Goal: Information Seeking & Learning: Learn about a topic

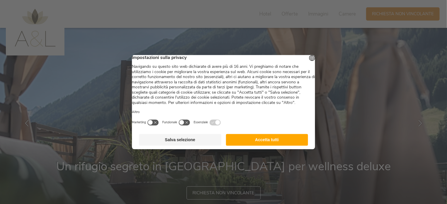
click at [275, 142] on button "Accetta tutti" at bounding box center [267, 140] width 82 height 12
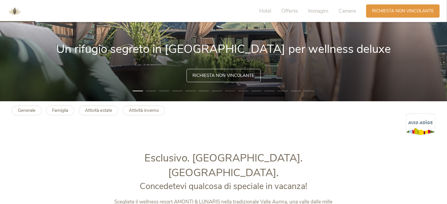
scroll to position [264, 0]
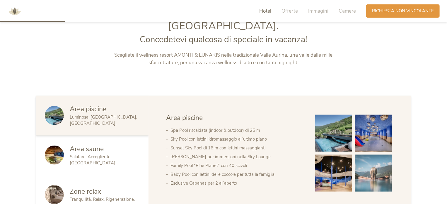
click at [98, 144] on span "Area saune" at bounding box center [87, 148] width 34 height 9
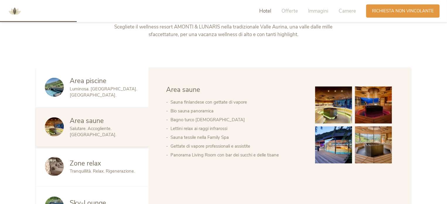
scroll to position [322, 0]
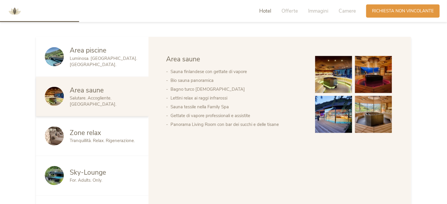
click at [79, 46] on span "Area piscine" at bounding box center [88, 50] width 37 height 9
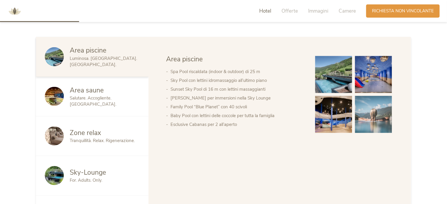
click at [93, 91] on div "Area saune Salutare. Accogliente. [GEOGRAPHIC_DATA]." at bounding box center [92, 97] width 112 height 40
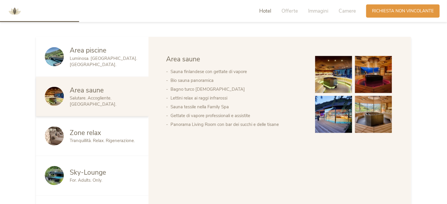
click at [103, 168] on span "Sky-Lounge" at bounding box center [88, 172] width 36 height 9
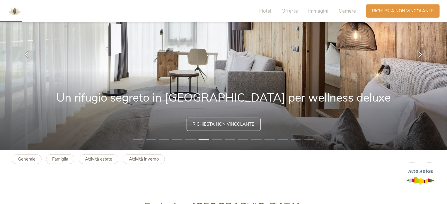
scroll to position [59, 0]
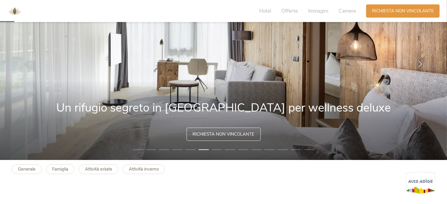
click at [420, 63] on icon at bounding box center [420, 64] width 7 height 7
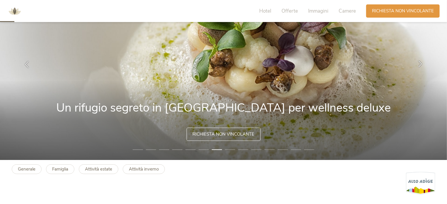
click at [418, 65] on icon at bounding box center [420, 64] width 7 height 7
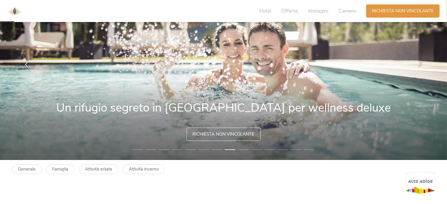
click at [419, 64] on icon at bounding box center [420, 64] width 7 height 7
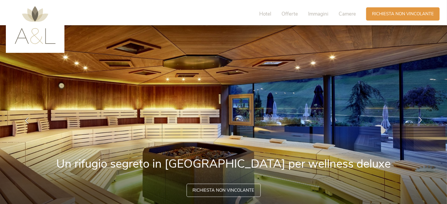
scroll to position [0, 0]
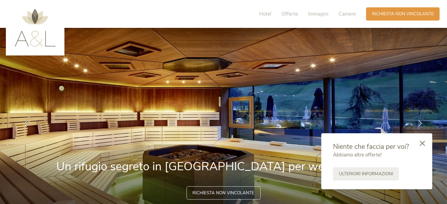
click at [26, 124] on icon at bounding box center [26, 122] width 7 height 7
click at [425, 143] on icon at bounding box center [422, 142] width 5 height 5
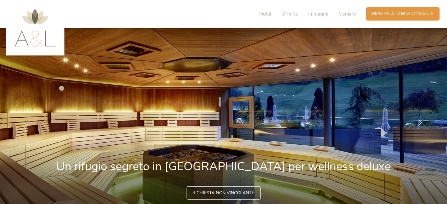
click at [419, 122] on icon at bounding box center [420, 122] width 7 height 7
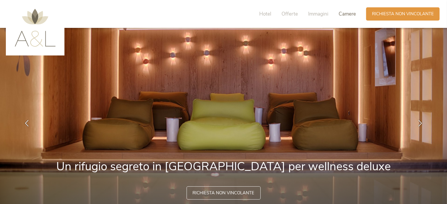
click at [345, 15] on span "Camere" at bounding box center [347, 14] width 17 height 7
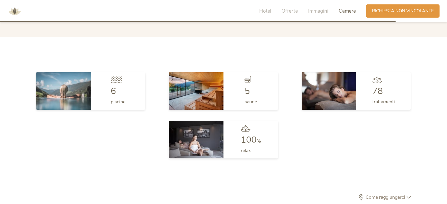
scroll to position [1617, 0]
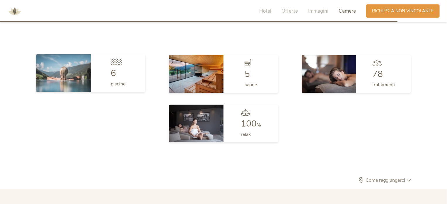
click at [97, 60] on div "6 piscine" at bounding box center [118, 72] width 55 height 37
click at [110, 55] on div "6 piscine" at bounding box center [118, 72] width 55 height 37
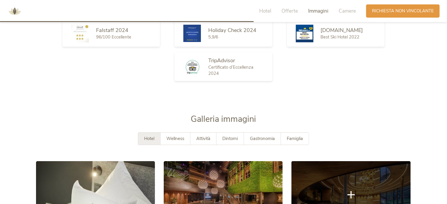
scroll to position [1031, 0]
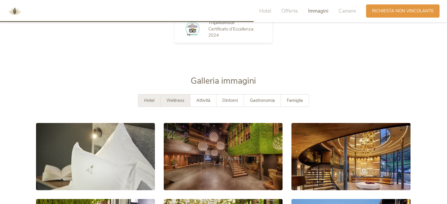
click at [173, 97] on span "Wellness" at bounding box center [175, 100] width 18 height 6
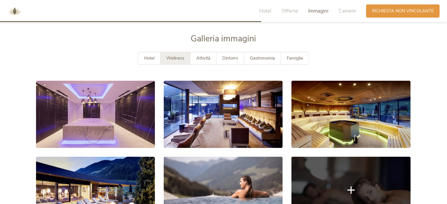
scroll to position [1119, 0]
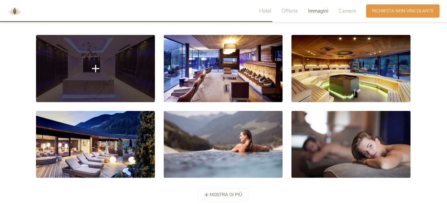
click at [93, 74] on link at bounding box center [95, 68] width 119 height 67
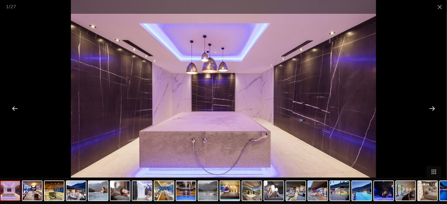
click at [431, 107] on div at bounding box center [432, 108] width 18 height 18
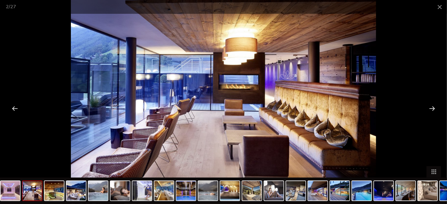
click at [435, 106] on div at bounding box center [432, 108] width 18 height 18
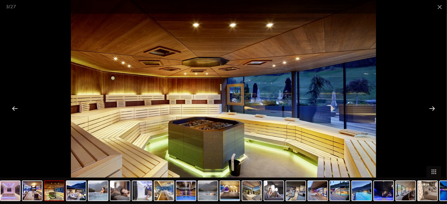
click at [437, 105] on div at bounding box center [432, 108] width 18 height 18
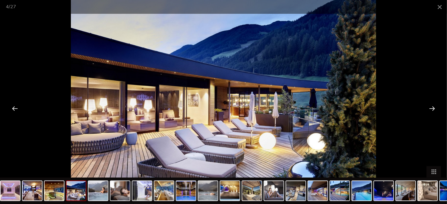
click at [439, 105] on div at bounding box center [432, 108] width 18 height 18
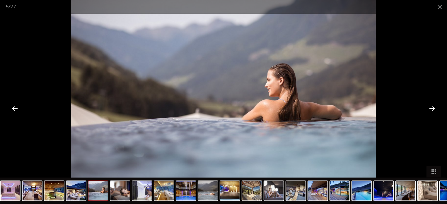
click at [441, 104] on div at bounding box center [432, 108] width 18 height 18
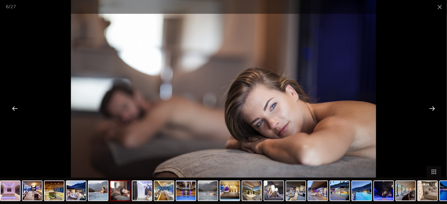
click at [432, 108] on div at bounding box center [432, 108] width 18 height 18
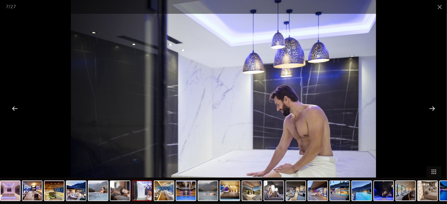
click at [432, 108] on div at bounding box center [432, 108] width 18 height 18
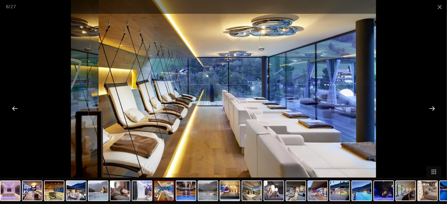
click at [432, 108] on div at bounding box center [432, 108] width 18 height 18
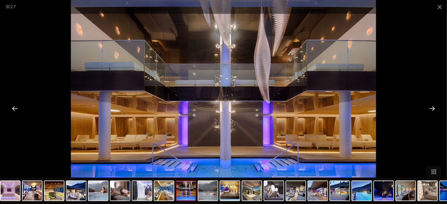
click at [432, 108] on div at bounding box center [432, 108] width 18 height 18
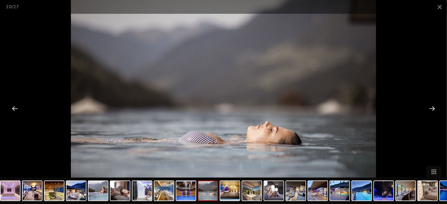
click at [432, 108] on div at bounding box center [432, 108] width 18 height 18
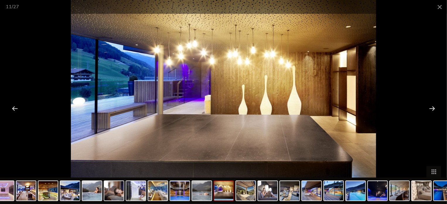
click at [432, 108] on div at bounding box center [432, 108] width 18 height 18
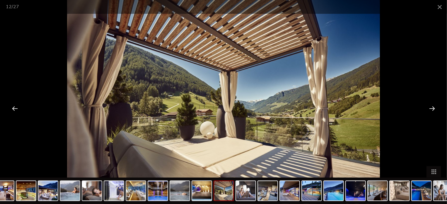
click at [431, 107] on div at bounding box center [432, 108] width 18 height 18
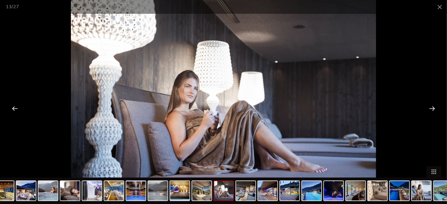
click at [431, 107] on div at bounding box center [432, 108] width 18 height 18
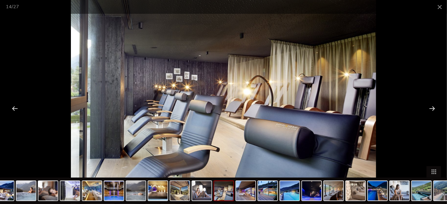
click at [431, 107] on div at bounding box center [432, 108] width 18 height 18
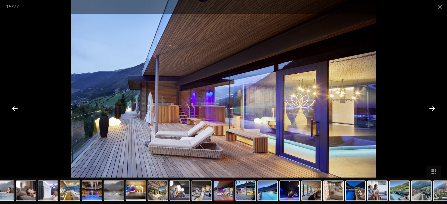
click at [432, 107] on div at bounding box center [432, 108] width 18 height 18
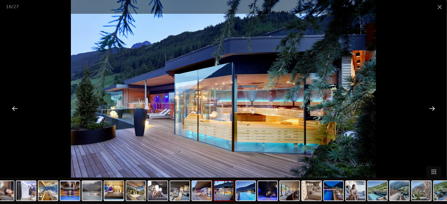
click at [432, 107] on div at bounding box center [432, 108] width 18 height 18
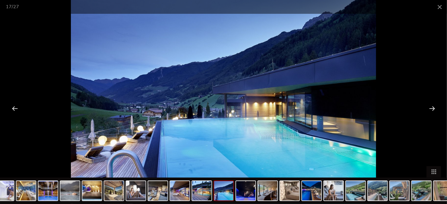
click at [433, 107] on div at bounding box center [432, 108] width 18 height 18
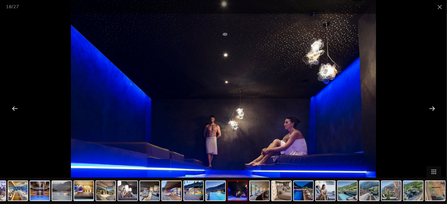
click at [433, 107] on div at bounding box center [432, 108] width 18 height 18
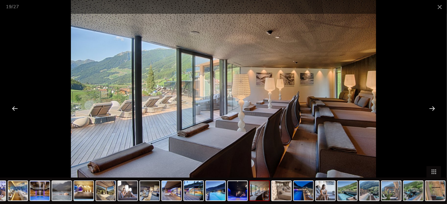
click at [15, 106] on div at bounding box center [15, 108] width 18 height 18
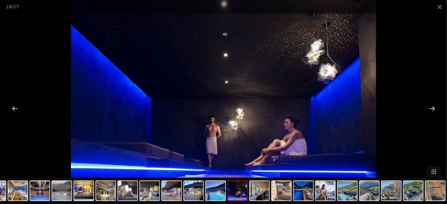
click at [435, 103] on div at bounding box center [432, 108] width 18 height 18
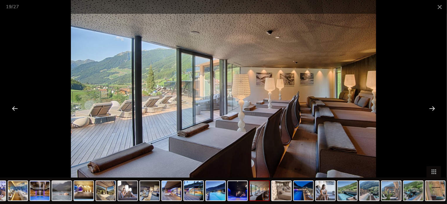
click at [432, 105] on div at bounding box center [432, 108] width 18 height 18
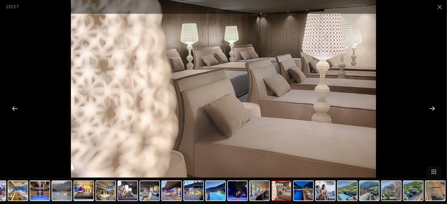
click at [432, 105] on div at bounding box center [432, 108] width 18 height 18
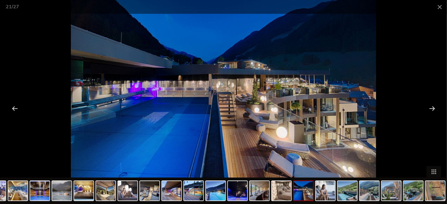
click at [433, 103] on div at bounding box center [432, 108] width 18 height 18
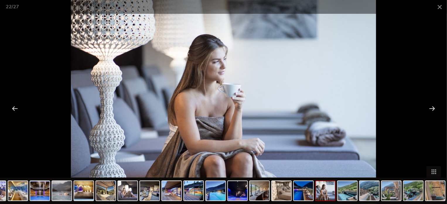
click at [433, 103] on div at bounding box center [432, 108] width 18 height 18
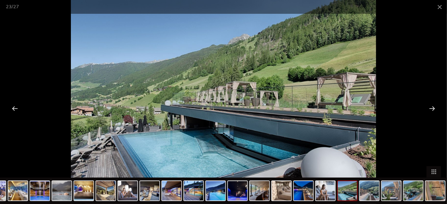
click at [433, 103] on div at bounding box center [432, 108] width 18 height 18
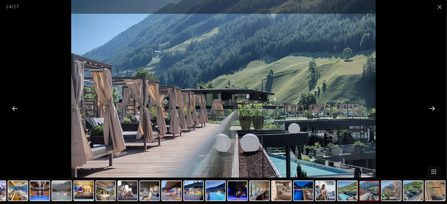
click at [433, 103] on div at bounding box center [432, 108] width 18 height 18
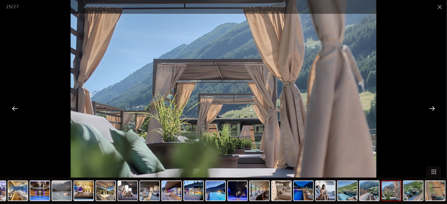
click at [433, 103] on div at bounding box center [432, 108] width 18 height 18
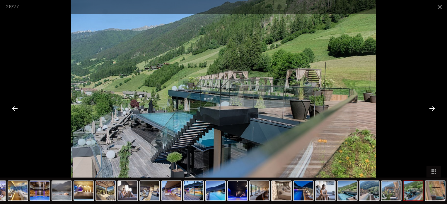
click at [433, 103] on div at bounding box center [432, 108] width 18 height 18
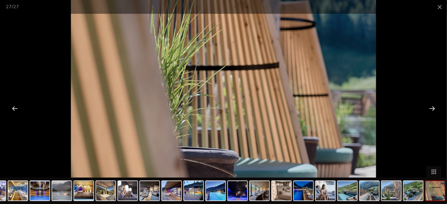
click at [8, 106] on div at bounding box center [15, 108] width 18 height 18
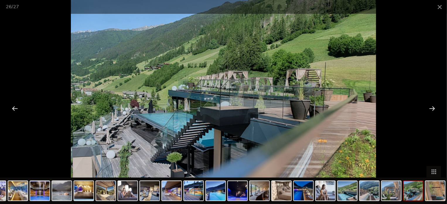
click at [430, 107] on div at bounding box center [432, 108] width 18 height 18
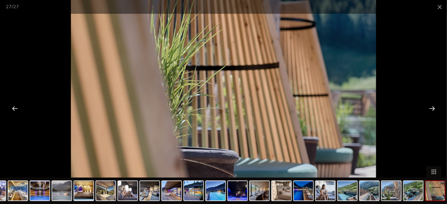
click at [430, 107] on div at bounding box center [432, 108] width 18 height 18
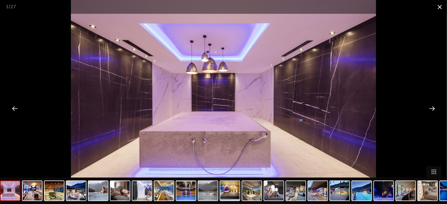
click at [439, 4] on span at bounding box center [439, 7] width 15 height 14
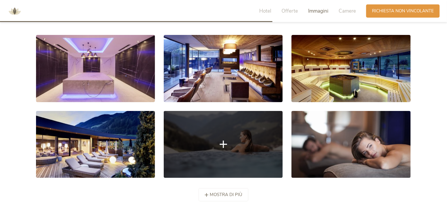
click at [223, 124] on link at bounding box center [223, 144] width 119 height 67
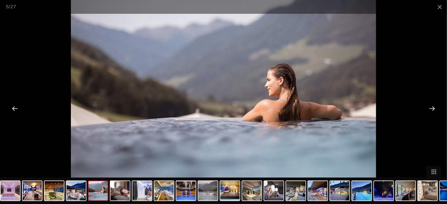
click at [426, 107] on div at bounding box center [432, 108] width 18 height 18
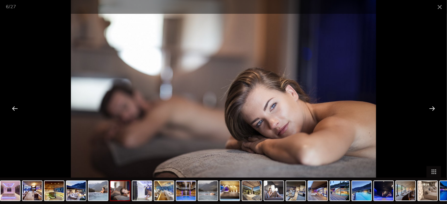
click at [427, 107] on div at bounding box center [432, 108] width 18 height 18
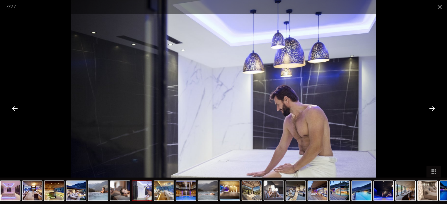
click at [427, 107] on div at bounding box center [432, 108] width 18 height 18
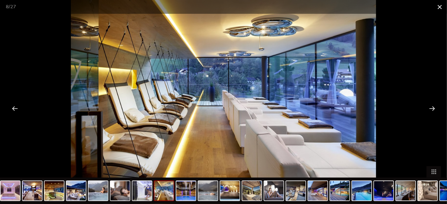
click at [438, 7] on span at bounding box center [439, 7] width 15 height 14
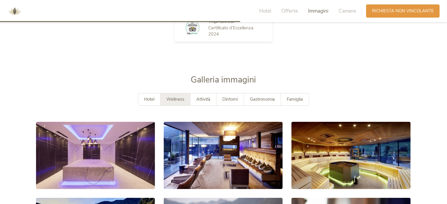
scroll to position [972, 0]
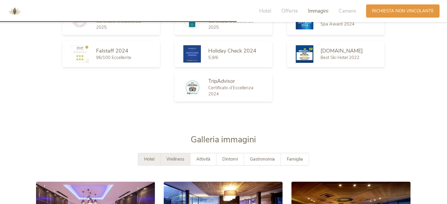
click at [149, 156] on span "Hotel" at bounding box center [149, 159] width 10 height 6
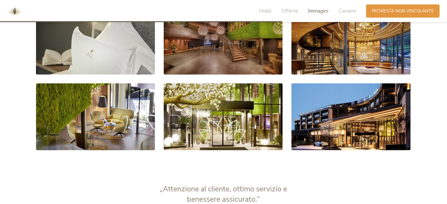
scroll to position [1060, 0]
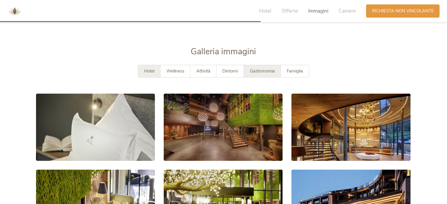
click at [258, 68] on span "Gastronomia" at bounding box center [262, 71] width 25 height 6
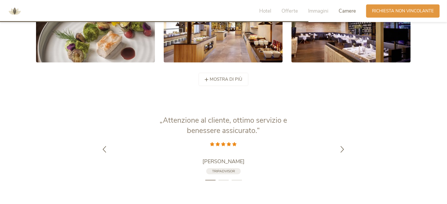
scroll to position [1295, 0]
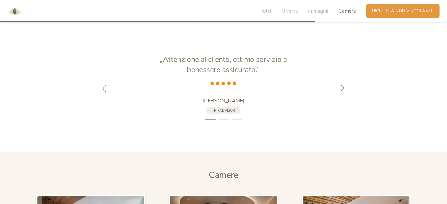
click at [340, 84] on icon at bounding box center [342, 87] width 7 height 7
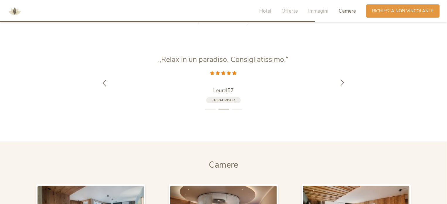
click at [345, 74] on div at bounding box center [342, 83] width 18 height 18
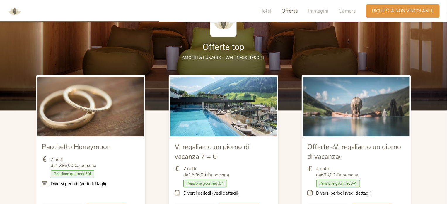
scroll to position [709, 0]
